Goal: Transaction & Acquisition: Purchase product/service

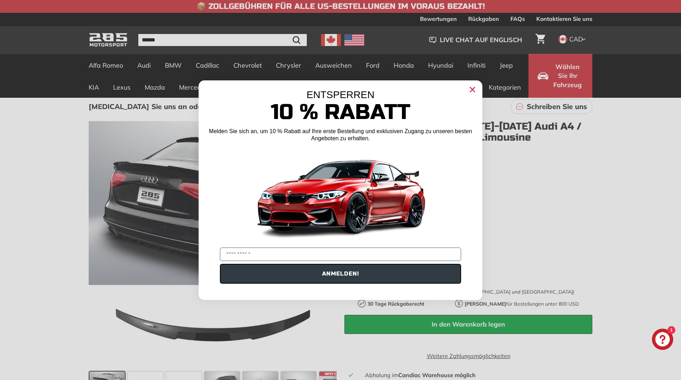
click at [476, 88] on circle "Dialog schließen" at bounding box center [472, 89] width 11 height 11
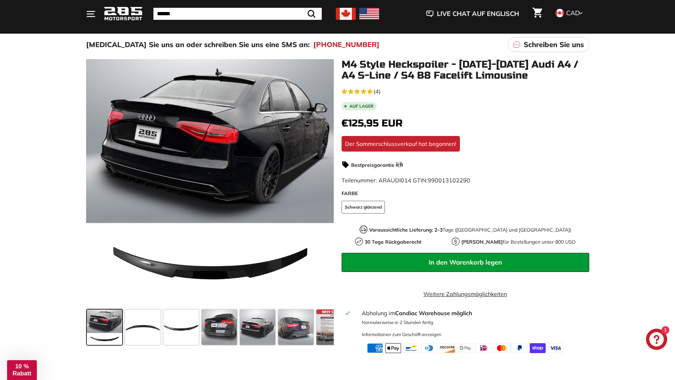
scroll to position [71, 0]
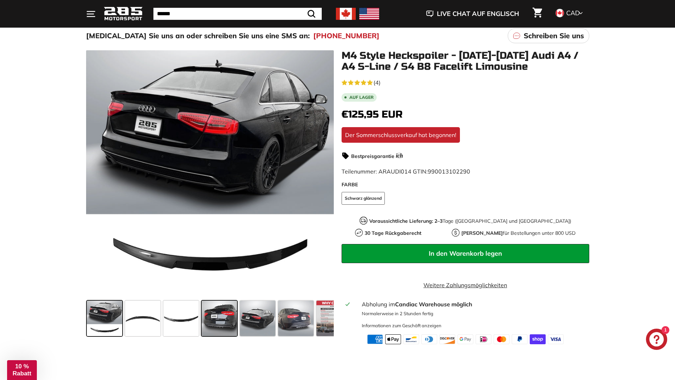
click at [236, 311] on span at bounding box center [219, 318] width 35 height 35
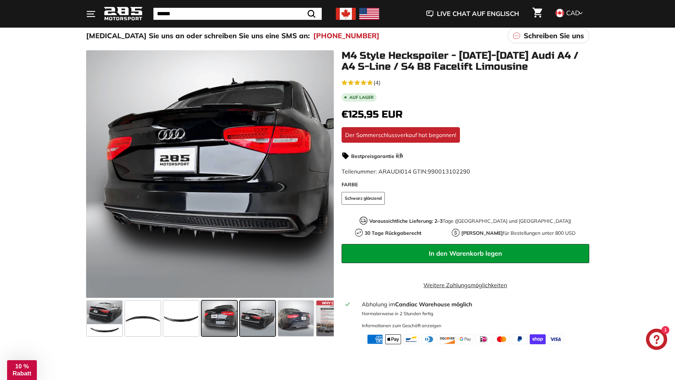
click at [252, 314] on span at bounding box center [257, 318] width 35 height 35
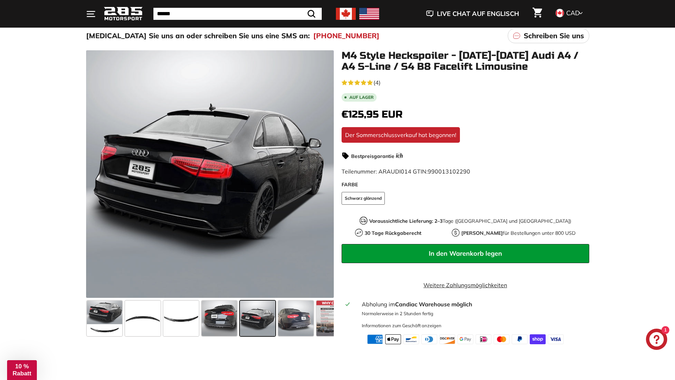
click at [272, 317] on span at bounding box center [257, 318] width 35 height 35
click at [295, 319] on span at bounding box center [295, 318] width 35 height 35
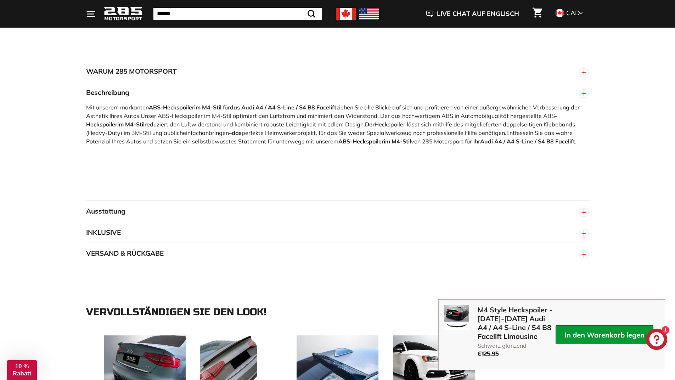
scroll to position [532, 0]
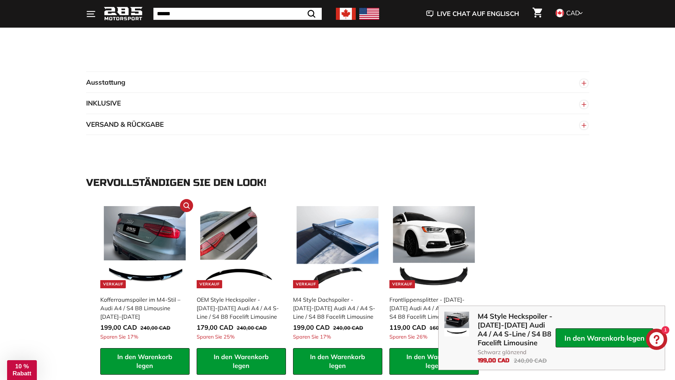
click at [146, 239] on img at bounding box center [145, 247] width 82 height 82
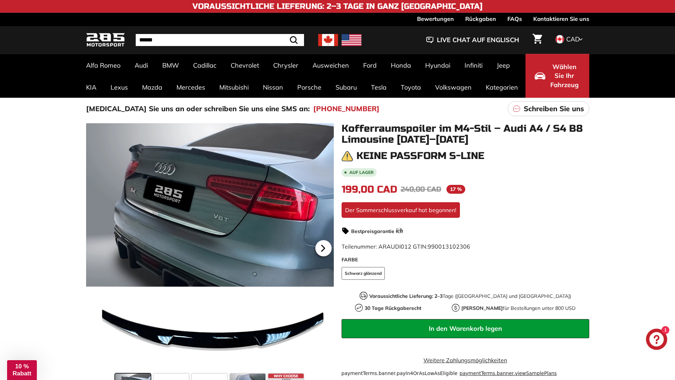
click at [324, 245] on icon at bounding box center [323, 248] width 16 height 16
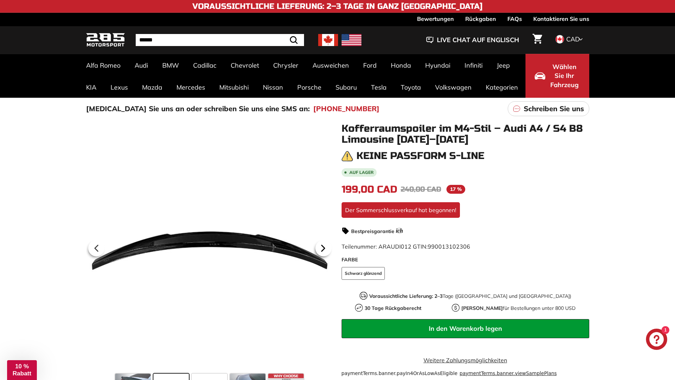
click at [324, 245] on icon at bounding box center [323, 248] width 16 height 16
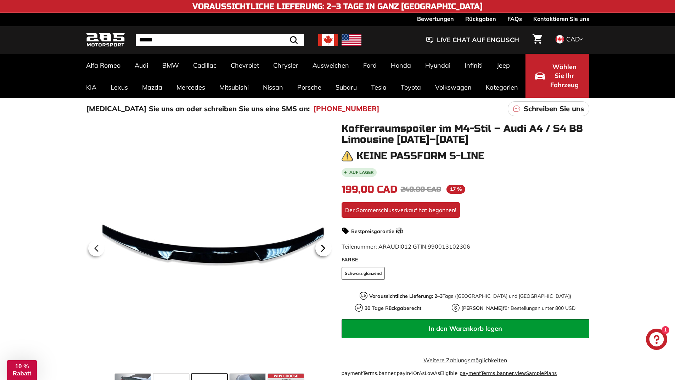
click at [324, 245] on icon at bounding box center [323, 248] width 16 height 16
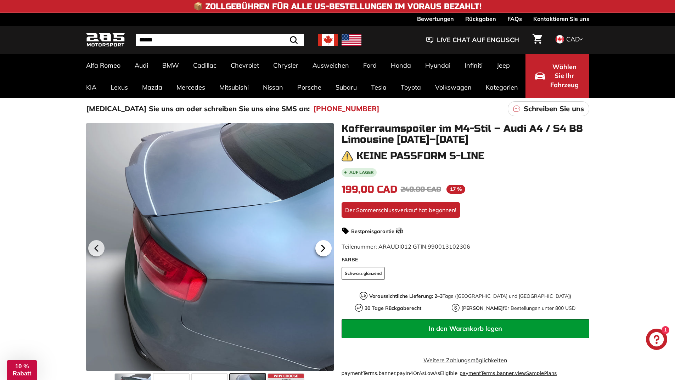
click at [324, 245] on icon at bounding box center [323, 248] width 16 height 16
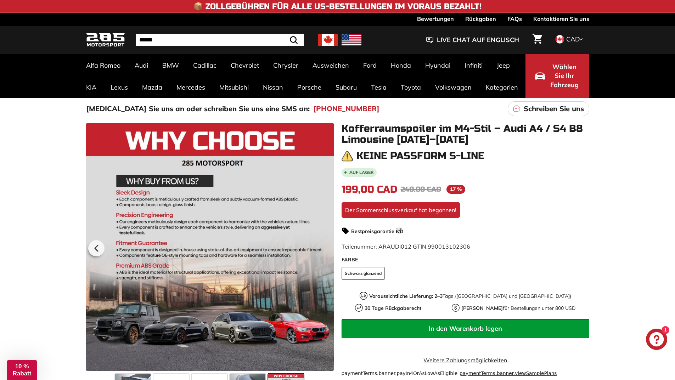
click at [324, 245] on div at bounding box center [210, 247] width 248 height 248
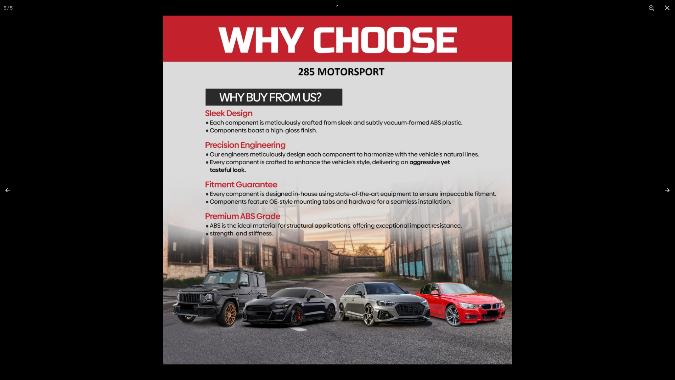
click at [214, 323] on img at bounding box center [337, 190] width 349 height 349
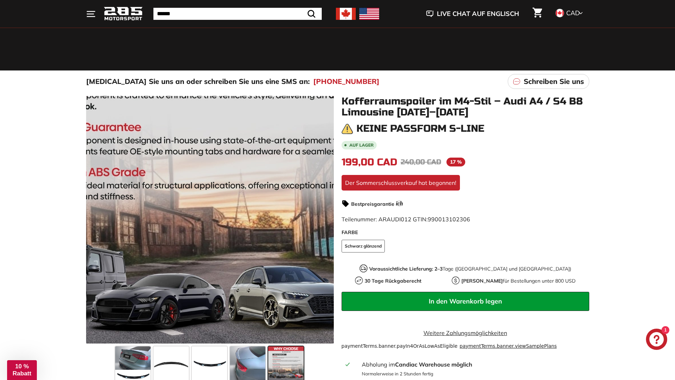
scroll to position [142, 0]
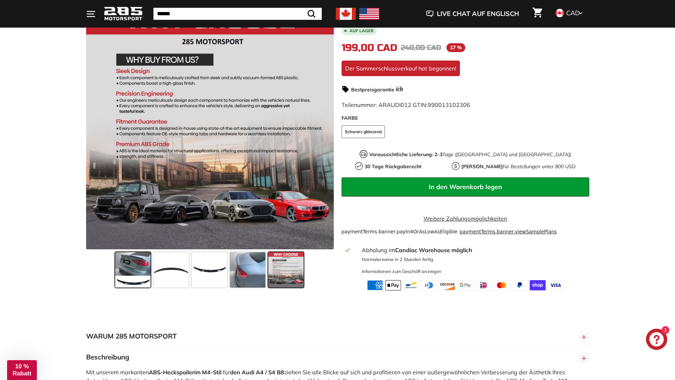
click at [143, 273] on span at bounding box center [132, 269] width 35 height 35
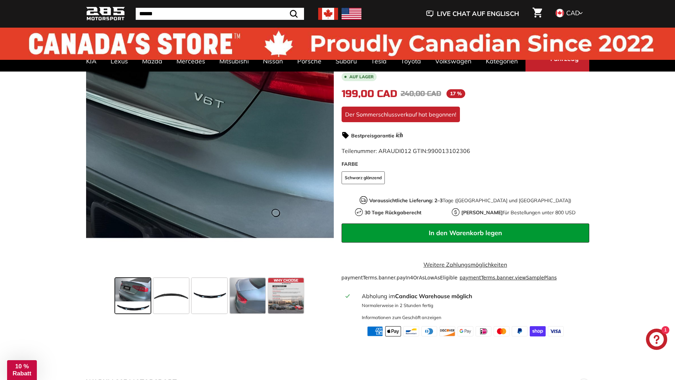
scroll to position [0, 0]
